Goal: Ask a question: Seek information or help from site administrators or community

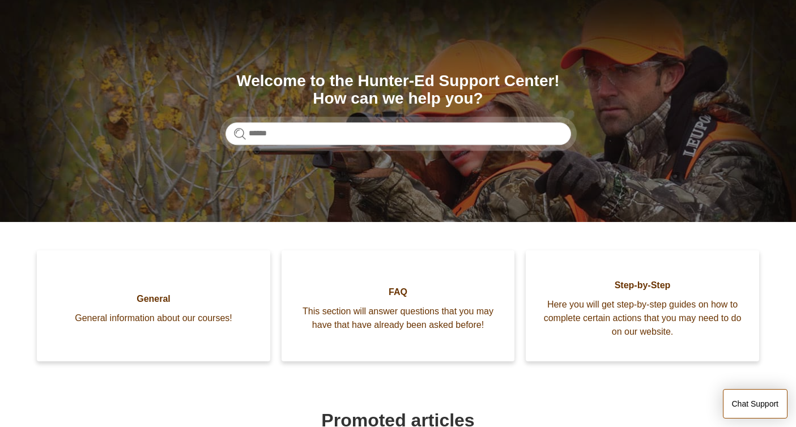
scroll to position [67, 0]
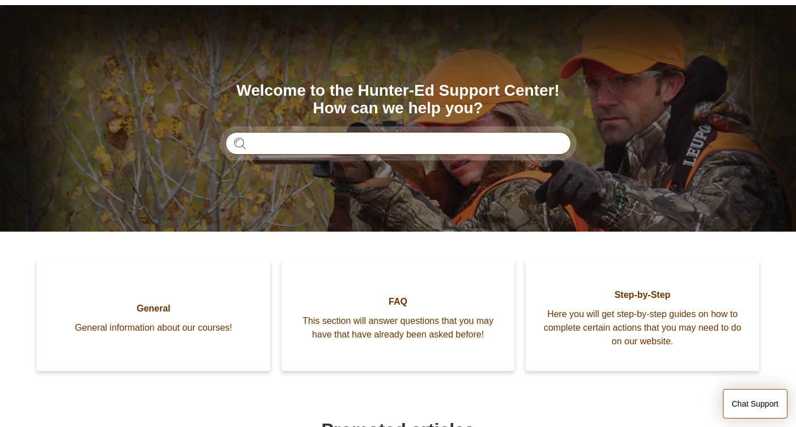
click at [258, 144] on input "Search" at bounding box center [397, 143] width 345 height 23
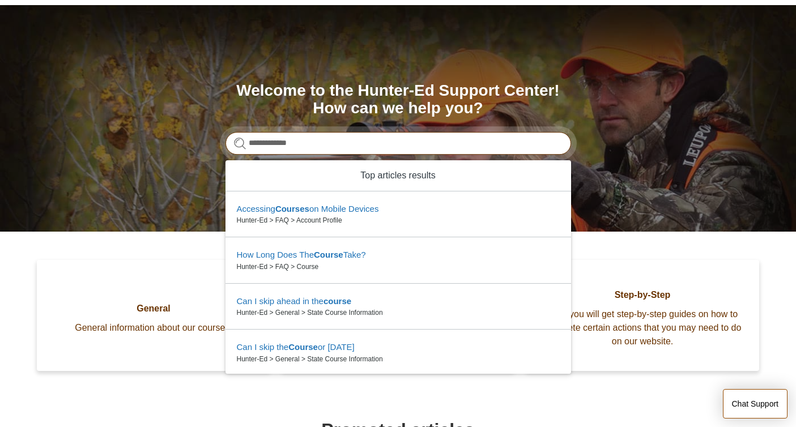
type input "**********"
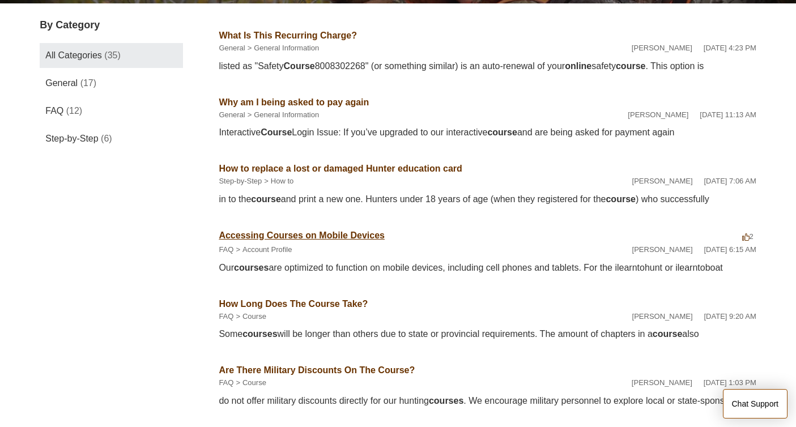
scroll to position [194, 0]
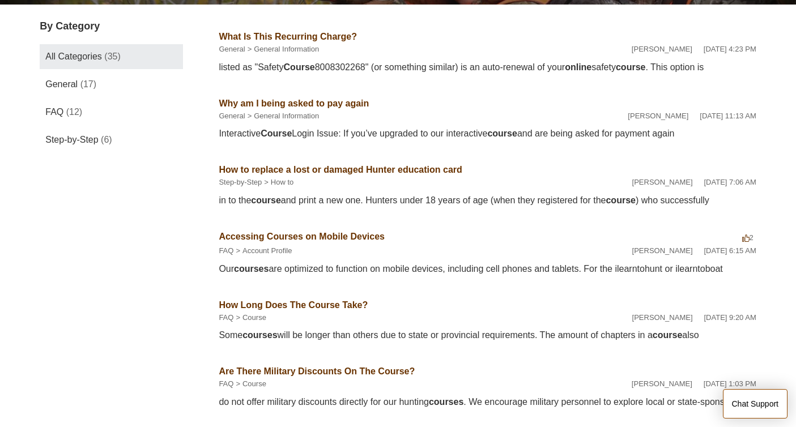
click at [317, 103] on link "Why am I being asked to pay again" at bounding box center [294, 104] width 150 height 10
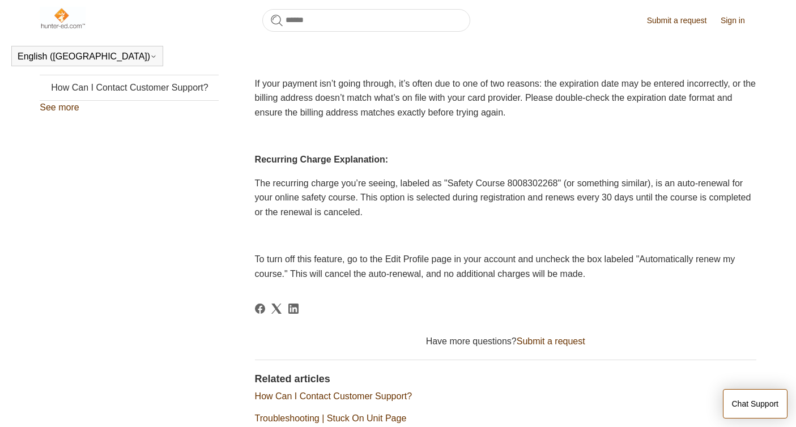
scroll to position [369, 0]
